Goal: Communication & Community: Participate in discussion

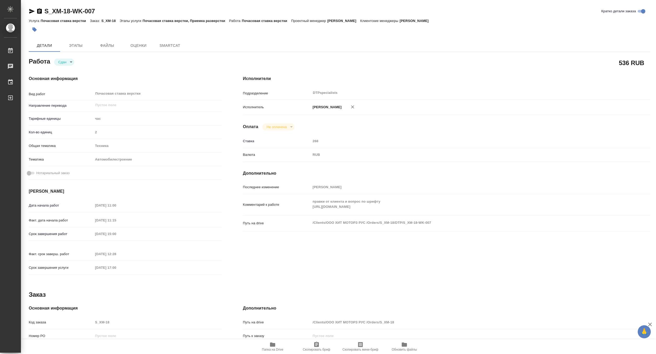
type textarea "x"
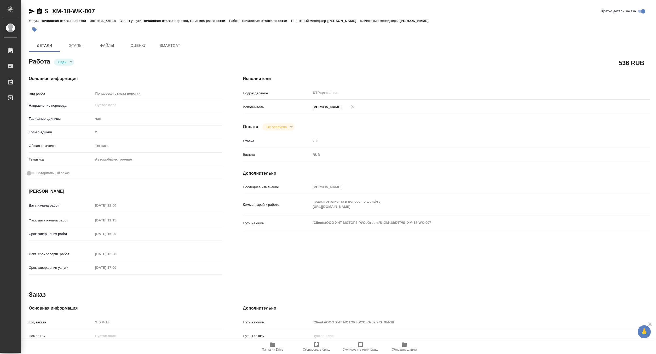
type textarea "x"
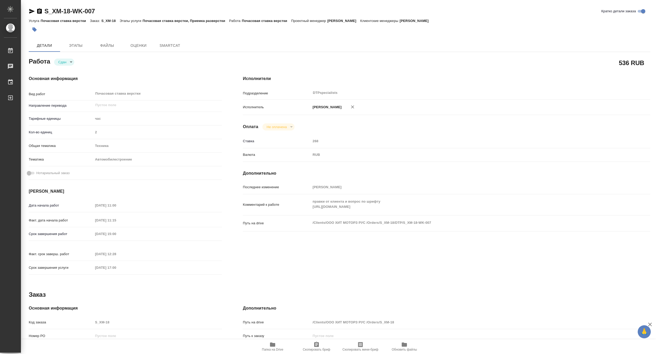
type textarea "x"
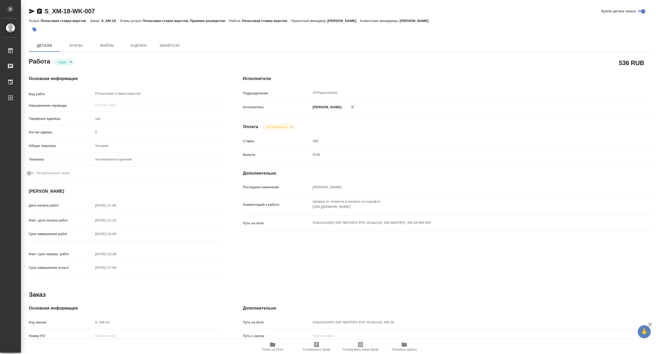
type textarea "x"
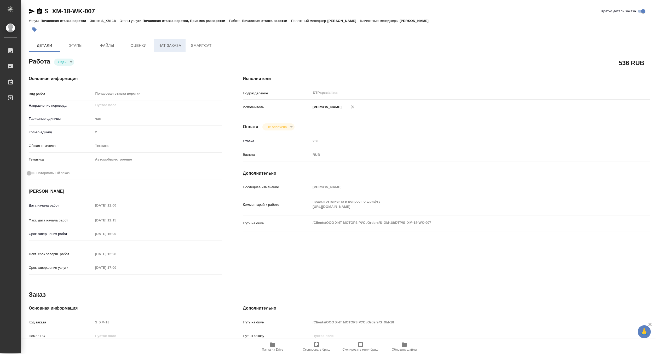
click at [169, 46] on span "Чат заказа" at bounding box center [169, 45] width 25 height 7
type textarea "x"
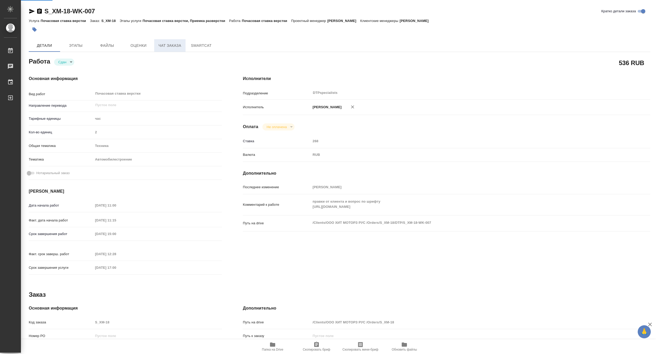
type textarea "x"
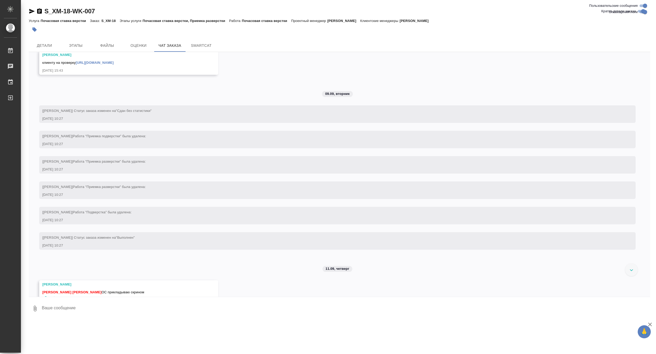
scroll to position [1514, 0]
